Goal: Find specific page/section: Find specific page/section

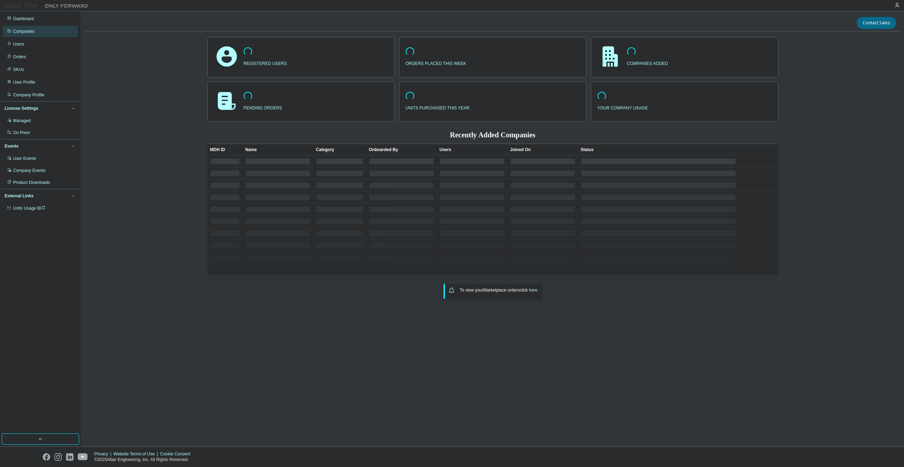
click at [31, 31] on div "Companies" at bounding box center [24, 32] width 22 height 6
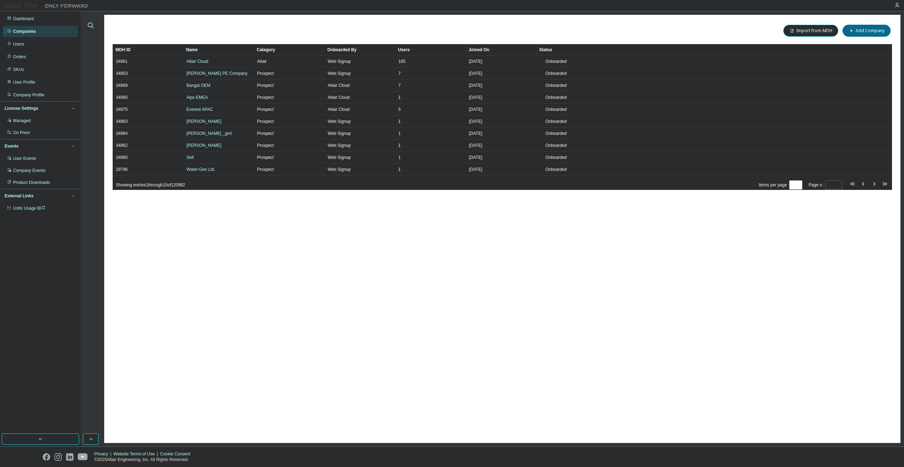
click at [91, 25] on icon "button" at bounding box center [90, 25] width 8 height 8
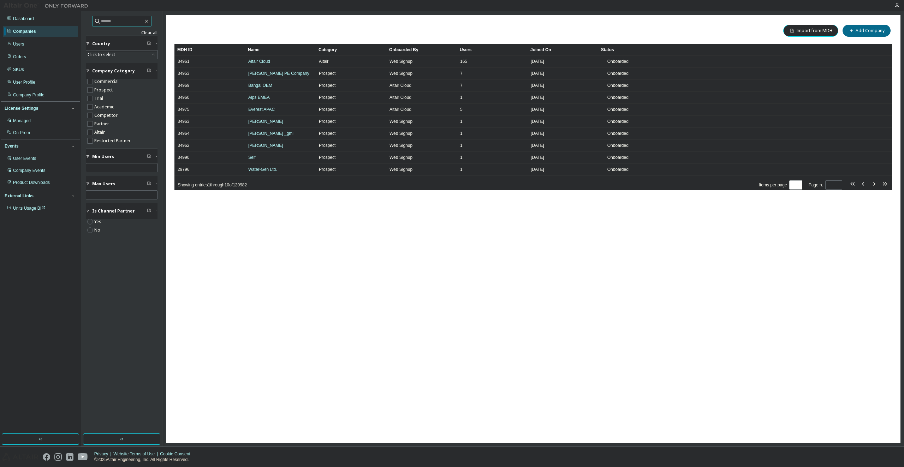
click at [118, 23] on input "text" at bounding box center [122, 21] width 42 height 7
click at [119, 20] on input "text" at bounding box center [122, 21] width 42 height 7
paste input "**********"
type input "**********"
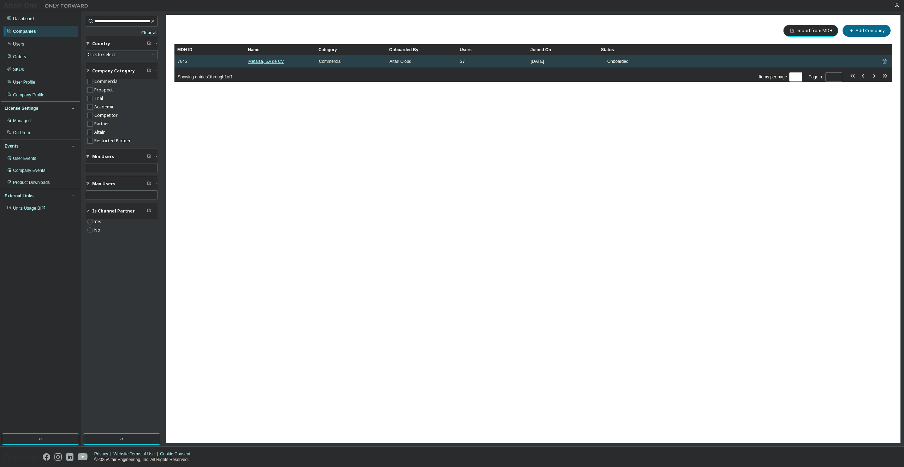
click at [260, 59] on link "Metalsa, SA de CV" at bounding box center [266, 61] width 36 height 5
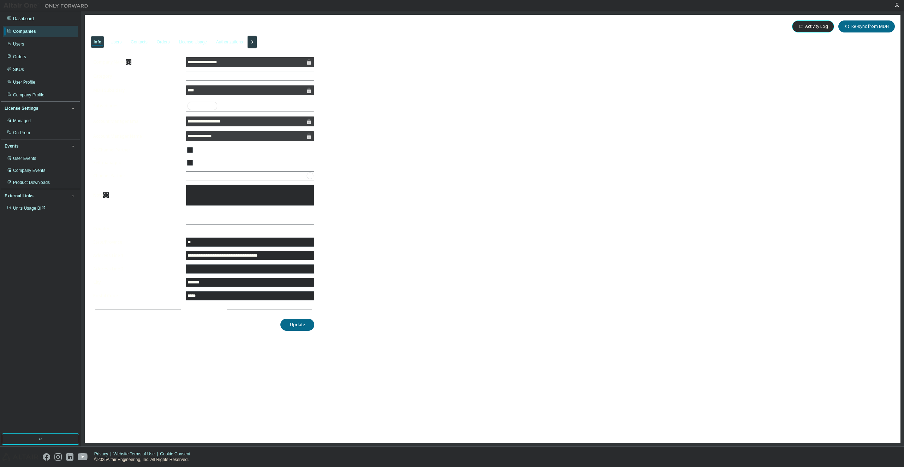
click at [256, 39] on icon "button" at bounding box center [252, 42] width 8 height 8
click at [196, 42] on div "License Usage" at bounding box center [193, 42] width 28 height 6
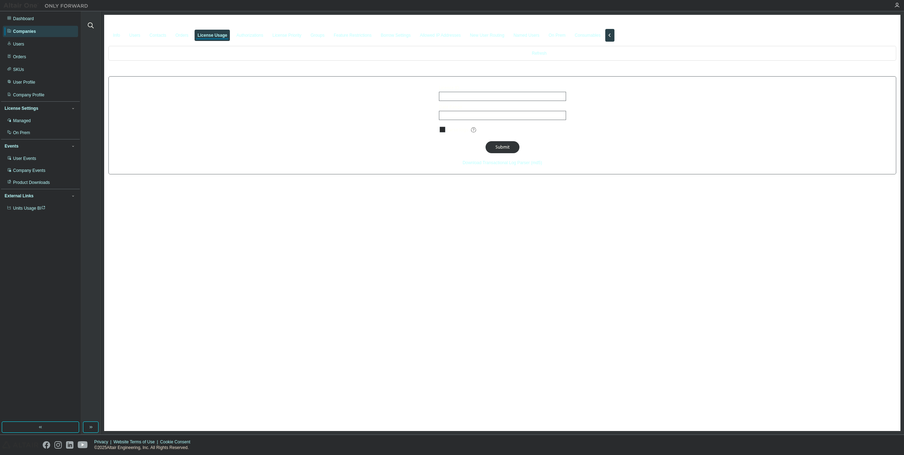
drag, startPoint x: 362, startPoint y: 298, endPoint x: 364, endPoint y: 290, distance: 8.2
click at [364, 294] on div "Metalsa, SA de CV - 7645 Clear Load Save Save As Field Operator Value Select fi…" at bounding box center [502, 223] width 796 height 416
click at [179, 37] on div "Orders" at bounding box center [181, 35] width 13 height 6
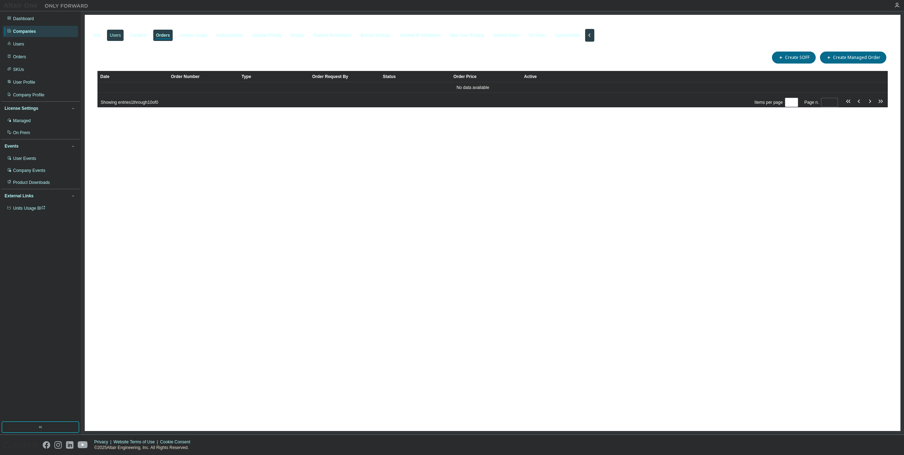
click at [114, 36] on div "Users" at bounding box center [115, 35] width 11 height 6
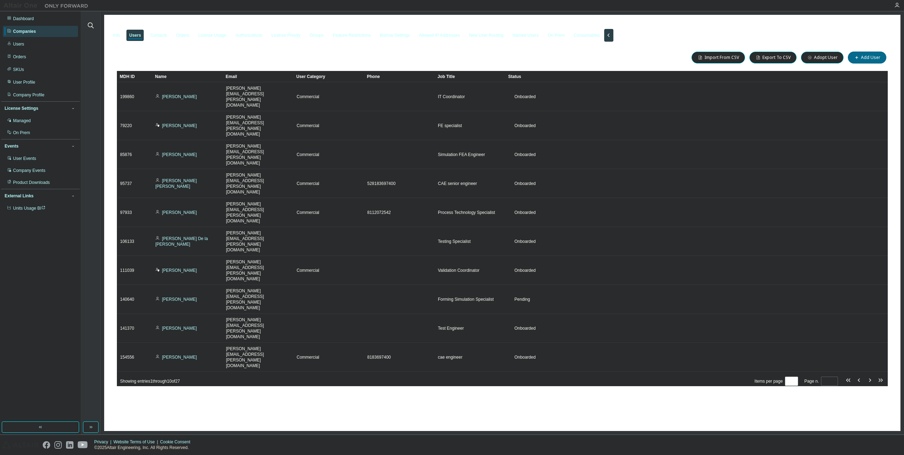
click at [497, 290] on div "Metalsa, [GEOGRAPHIC_DATA] de CV - 7645 Clear Load Save Save As Field Operator …" at bounding box center [502, 223] width 796 height 416
